Goal: Task Accomplishment & Management: Manage account settings

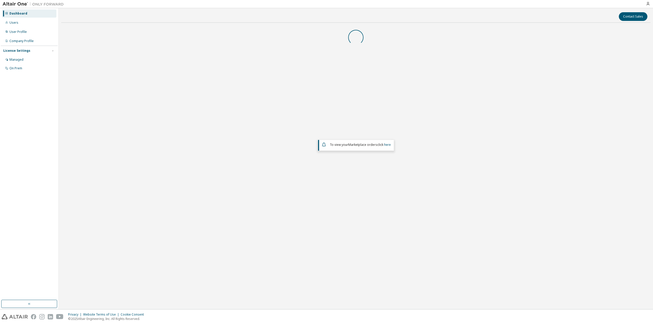
click at [318, 177] on div "To view your Marketplace orders click here" at bounding box center [355, 132] width 589 height 211
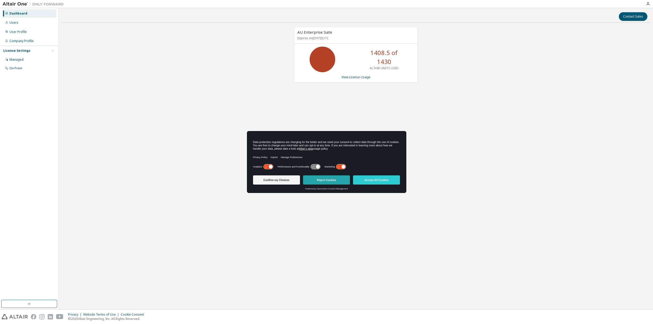
click at [317, 178] on button "Reject Cookies" at bounding box center [326, 179] width 47 height 9
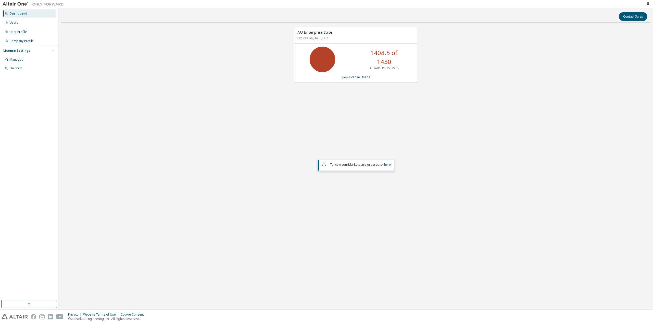
drag, startPoint x: 251, startPoint y: 112, endPoint x: 271, endPoint y: 101, distance: 22.9
click at [251, 112] on div "AU Enterprise Suite Expires on [DATE] UTC 1408.5 of 1430 ALTAIR UNITS USED View…" at bounding box center [355, 132] width 589 height 211
click at [358, 74] on div "AU Enterprise Suite Expires on [DATE] UTC 1408.5 of 1430 ALTAIR UNITS USED View…" at bounding box center [356, 55] width 124 height 56
click at [358, 75] on link "View License Usage" at bounding box center [355, 77] width 29 height 4
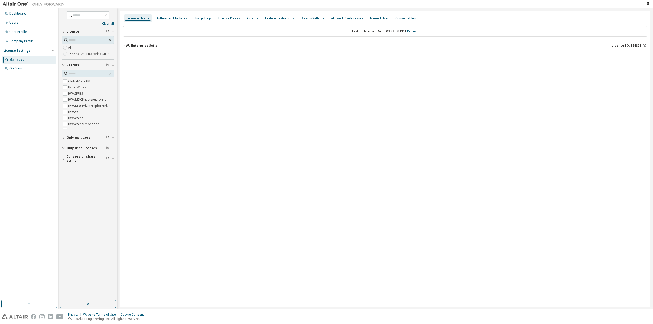
click at [126, 46] on div "AU Enterprise Suite" at bounding box center [142, 46] width 32 height 4
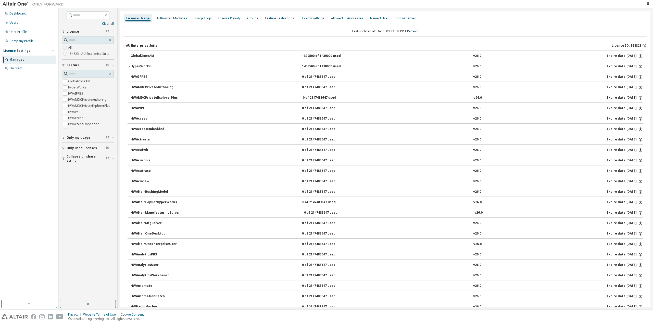
click at [130, 67] on icon "button" at bounding box center [128, 66] width 3 height 3
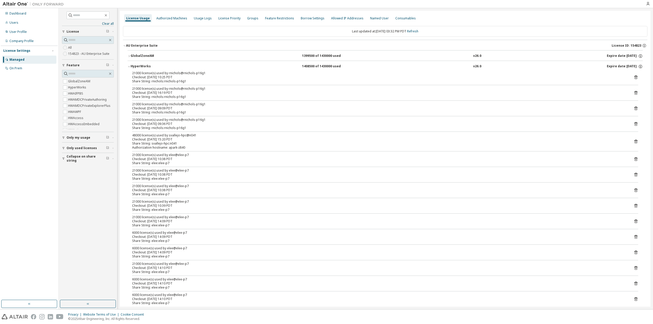
click at [130, 67] on icon "button" at bounding box center [128, 66] width 3 height 3
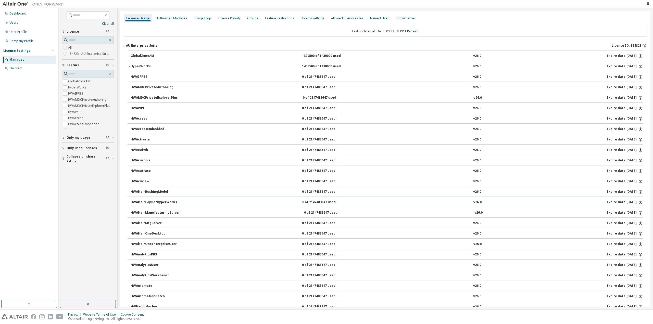
click at [128, 55] on icon "button" at bounding box center [128, 56] width 3 height 3
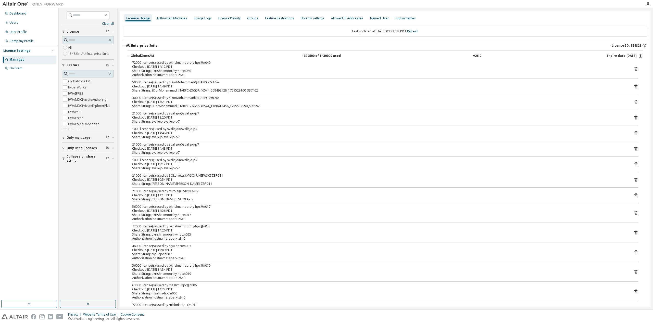
click at [128, 55] on icon "button" at bounding box center [128, 56] width 3 height 3
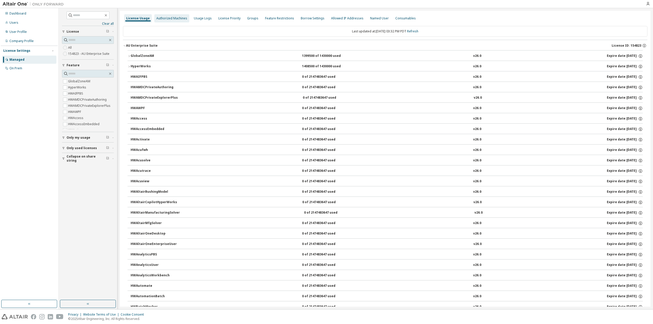
click at [172, 18] on div "Authorized Machines" at bounding box center [171, 18] width 31 height 4
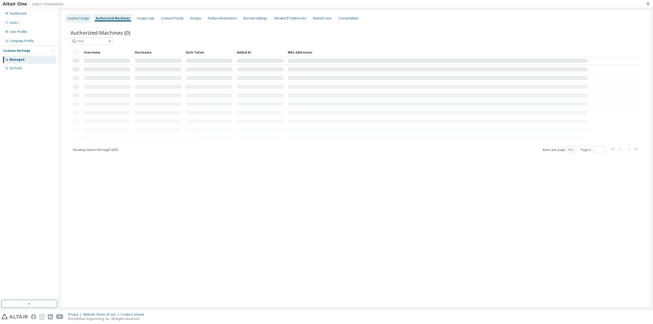
click at [86, 18] on div "License Usage" at bounding box center [78, 18] width 21 height 4
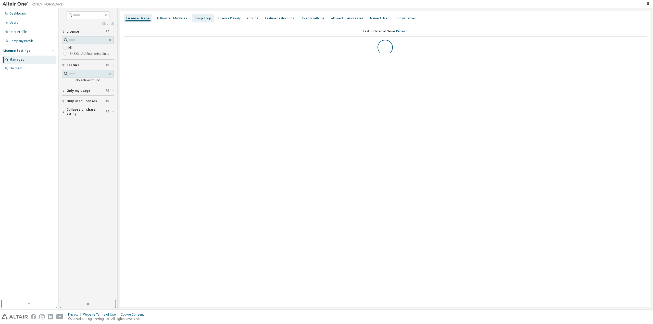
click at [196, 20] on div "Usage Logs" at bounding box center [203, 18] width 18 height 4
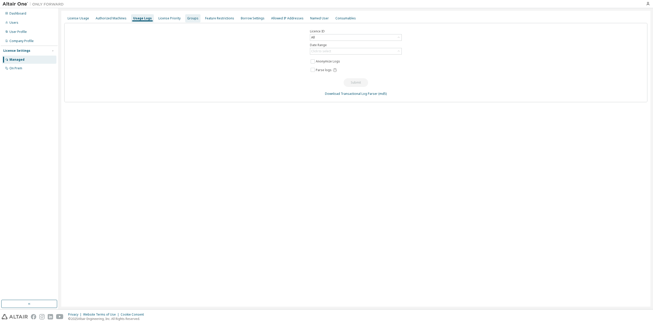
click at [195, 19] on div "Groups" at bounding box center [192, 18] width 11 height 4
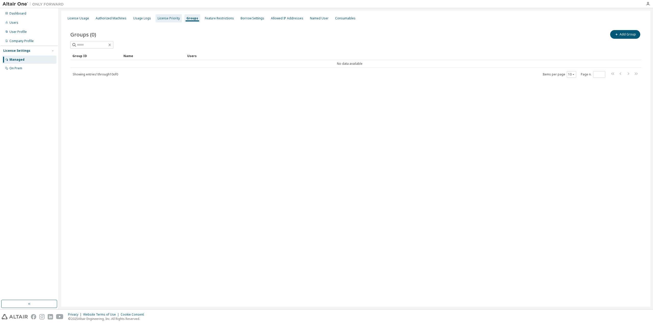
click at [161, 18] on div "License Priority" at bounding box center [169, 18] width 22 height 4
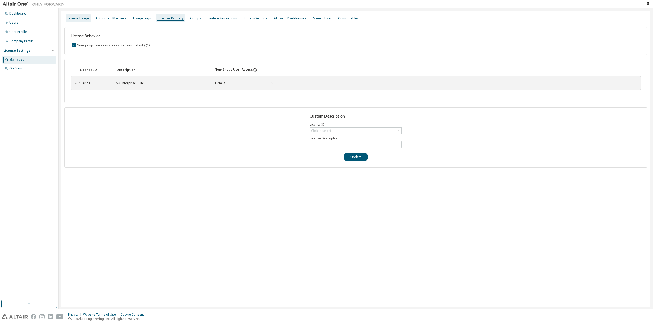
click at [81, 17] on div "License Usage" at bounding box center [78, 18] width 21 height 4
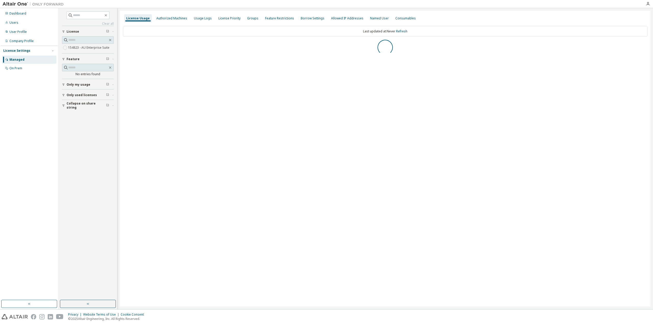
click at [63, 95] on icon "button" at bounding box center [63, 95] width 2 height 2
click at [67, 149] on span "Only used licenses" at bounding box center [82, 148] width 30 height 4
click at [125, 45] on icon "button" at bounding box center [124, 45] width 3 height 3
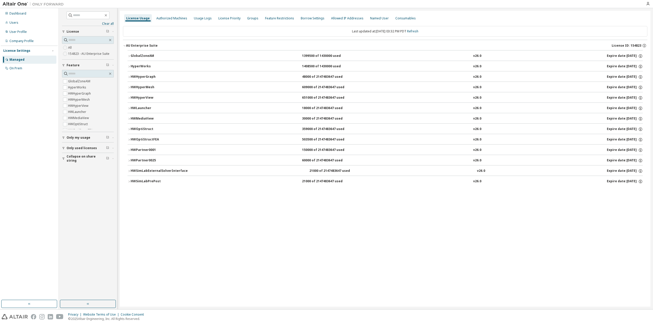
click at [203, 207] on div "License Usage Authorized Machines Usage Logs License Priority Groups Feature Re…" at bounding box center [385, 159] width 530 height 296
click at [131, 86] on div "HWHyperMesh" at bounding box center [154, 87] width 46 height 5
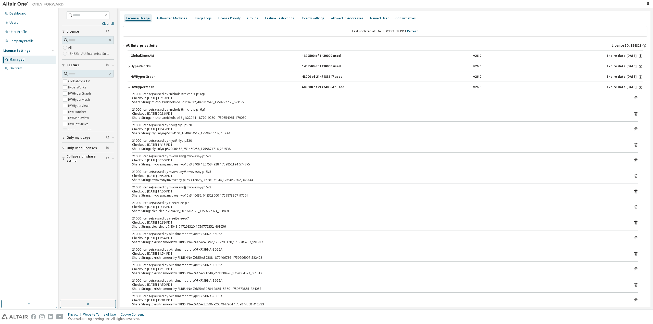
click at [130, 86] on icon "button" at bounding box center [128, 87] width 3 height 3
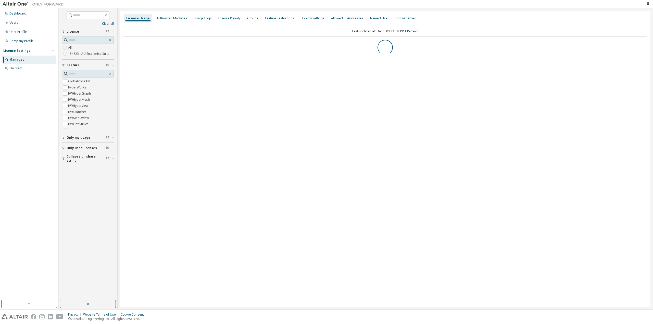
click at [83, 150] on span "Only used licenses" at bounding box center [82, 148] width 30 height 4
click at [156, 44] on div "AU Enterprise Suite License ID: 154823" at bounding box center [386, 45] width 521 height 5
